Goal: Register for event/course

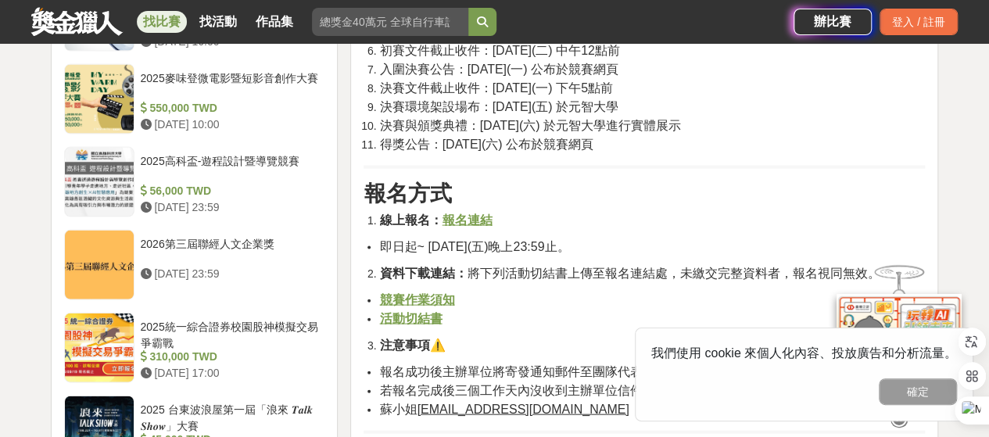
scroll to position [1564, 0]
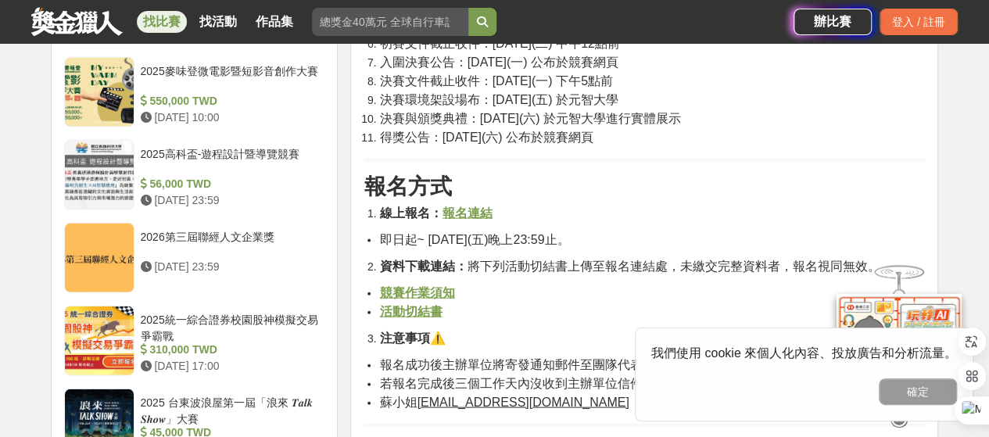
click at [477, 215] on u "報名連結" at bounding box center [467, 212] width 50 height 13
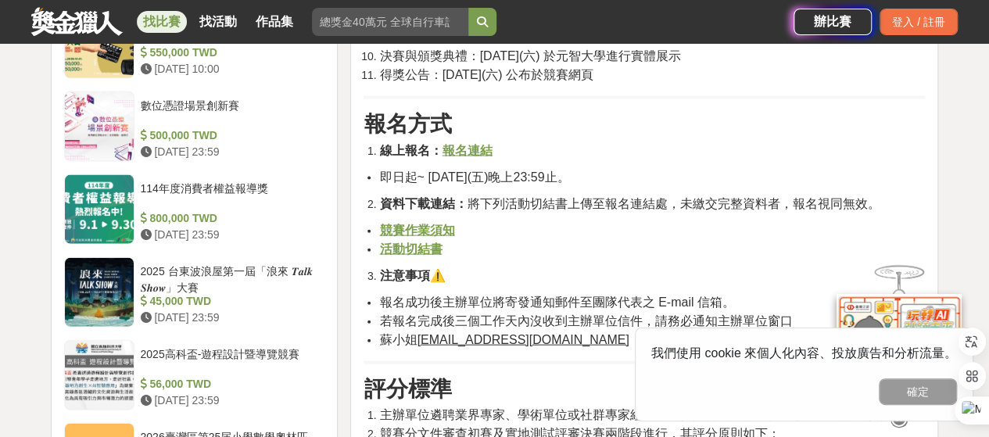
scroll to position [1643, 0]
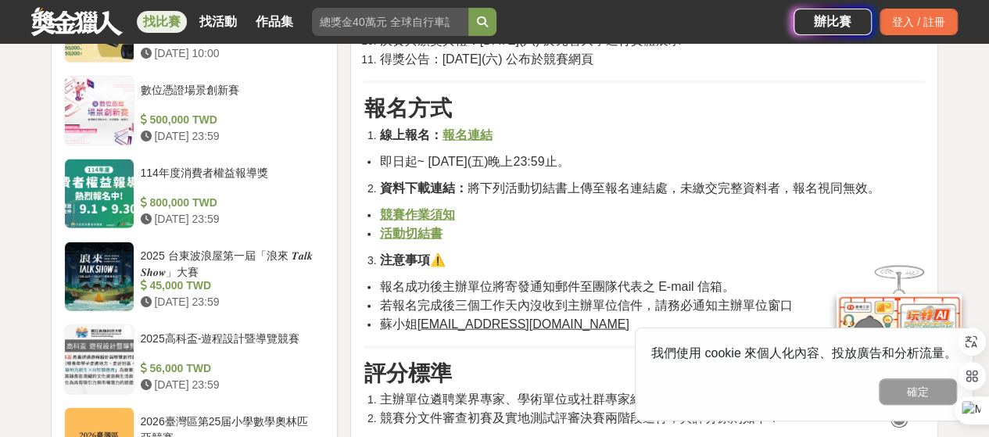
click at [412, 214] on u "競賽作業須知" at bounding box center [416, 214] width 75 height 13
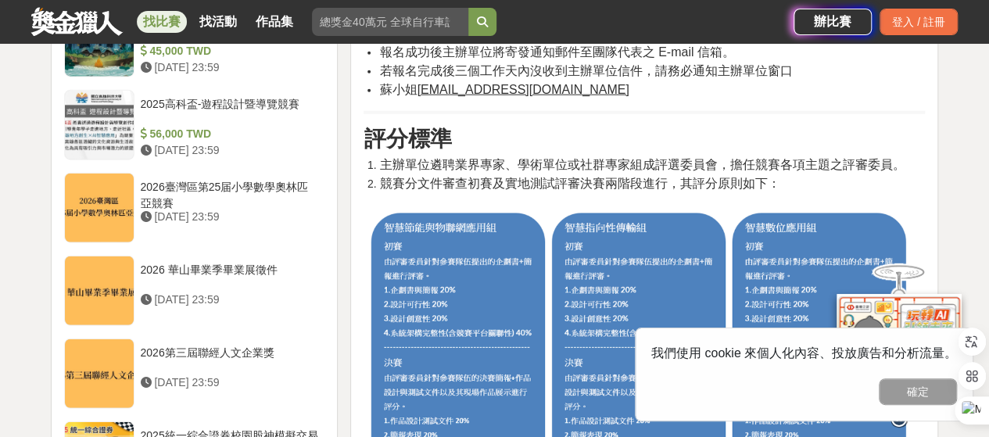
scroll to position [1721, 0]
